Goal: Task Accomplishment & Management: Complete application form

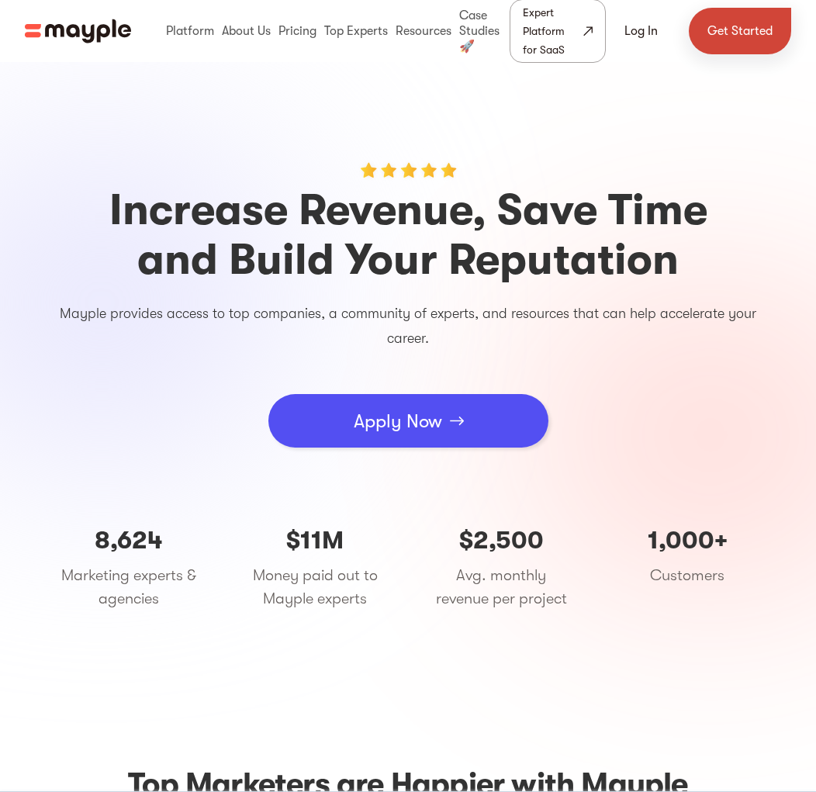
click at [734, 31] on link "Get Started" at bounding box center [740, 31] width 102 height 47
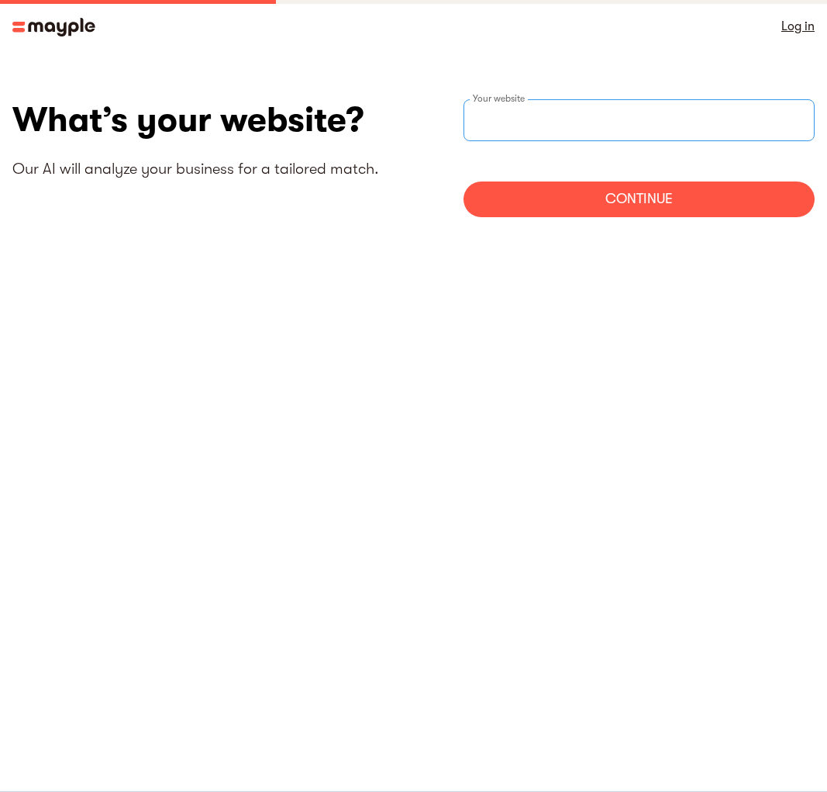
click at [497, 110] on div "Your website" at bounding box center [640, 120] width 352 height 42
type input "w"
